Goal: Entertainment & Leisure: Consume media (video, audio)

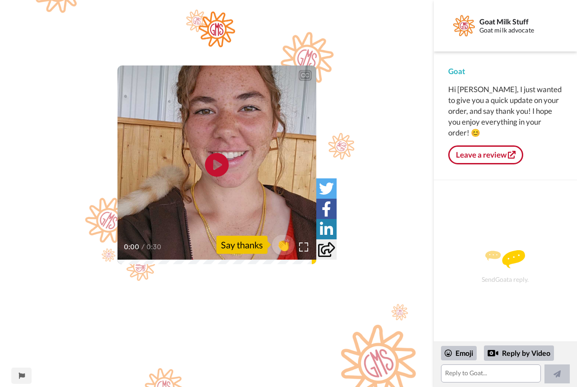
click at [216, 161] on icon "Play/Pause" at bounding box center [217, 165] width 24 height 43
click at [231, 224] on video at bounding box center [217, 165] width 199 height 199
click at [216, 163] on icon "Play/Pause" at bounding box center [217, 165] width 24 height 43
click at [303, 246] on img at bounding box center [303, 246] width 9 height 9
click at [221, 168] on icon at bounding box center [217, 165] width 24 height 24
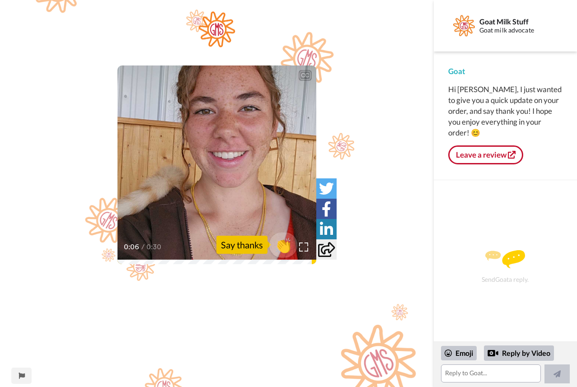
click at [283, 243] on span "👏" at bounding box center [283, 245] width 28 height 18
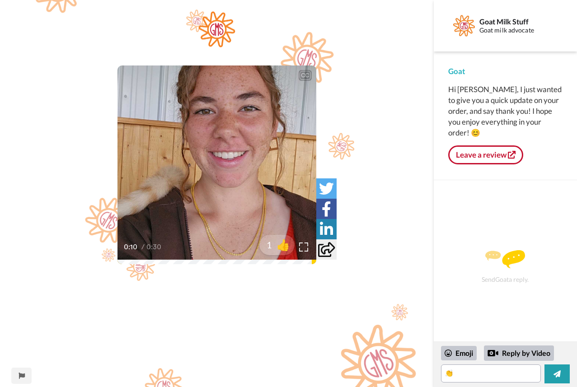
click at [328, 248] on icon at bounding box center [326, 249] width 17 height 15
click at [217, 162] on icon "Play/Pause" at bounding box center [217, 165] width 24 height 43
